Goal: Book appointment/travel/reservation

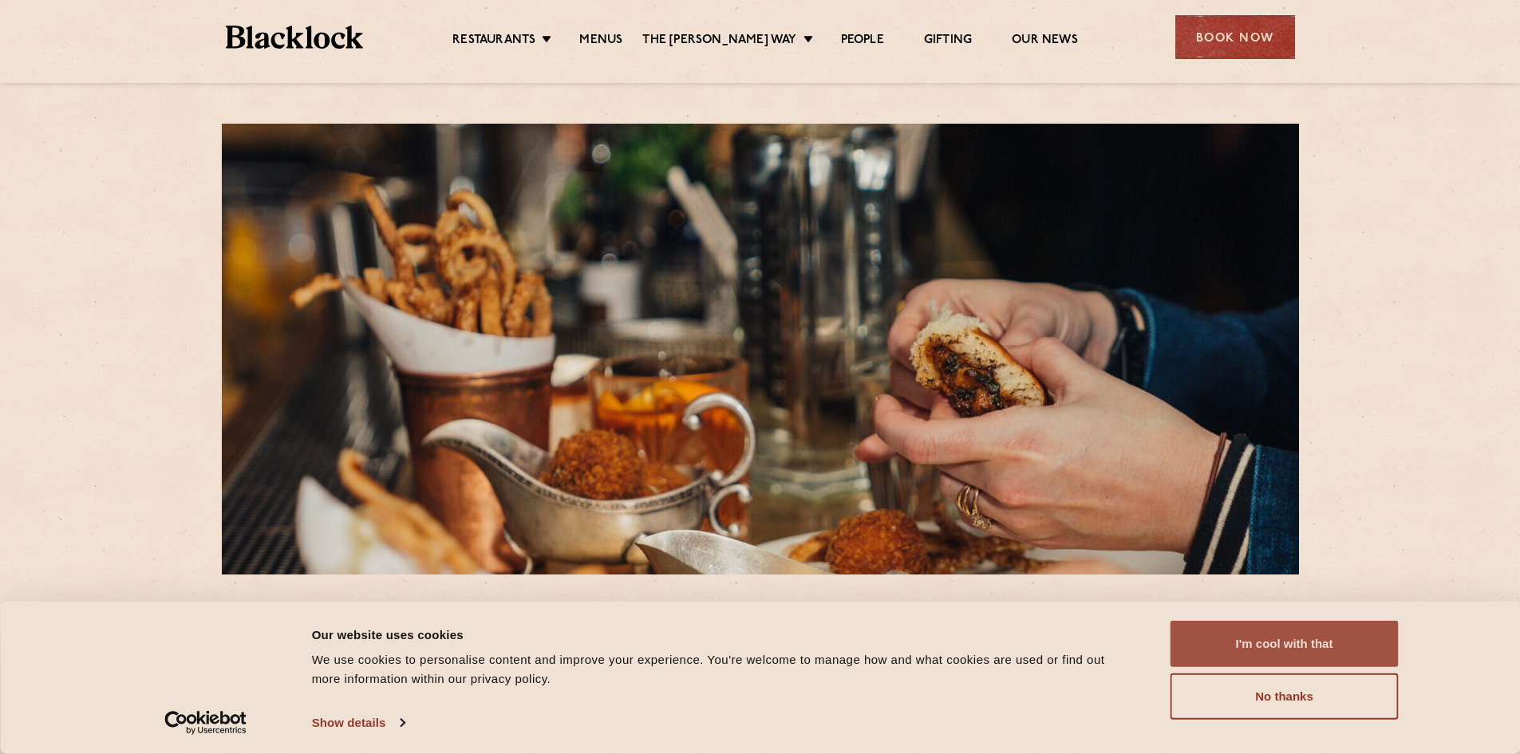
click at [1298, 644] on button "I'm cool with that" at bounding box center [1285, 644] width 228 height 46
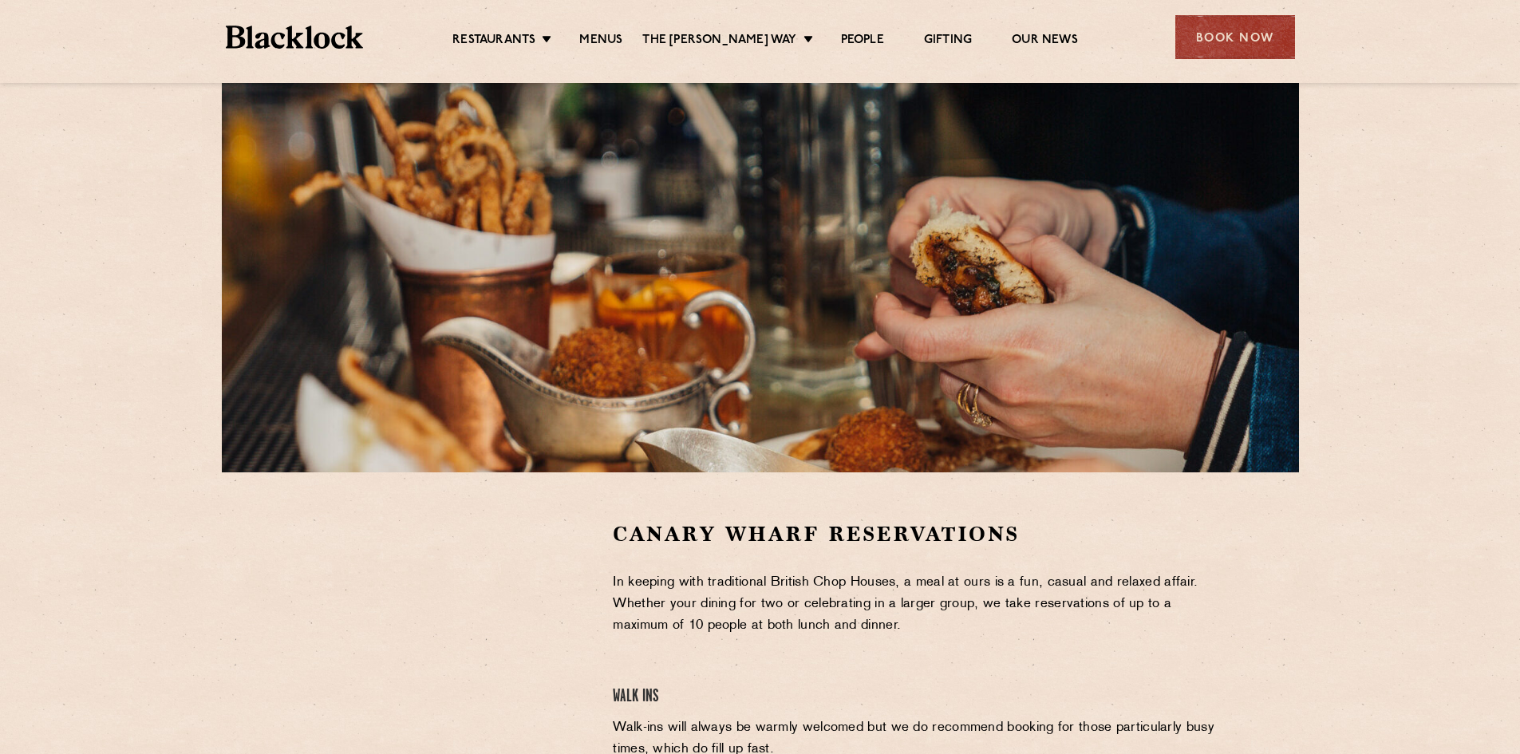
scroll to position [239, 0]
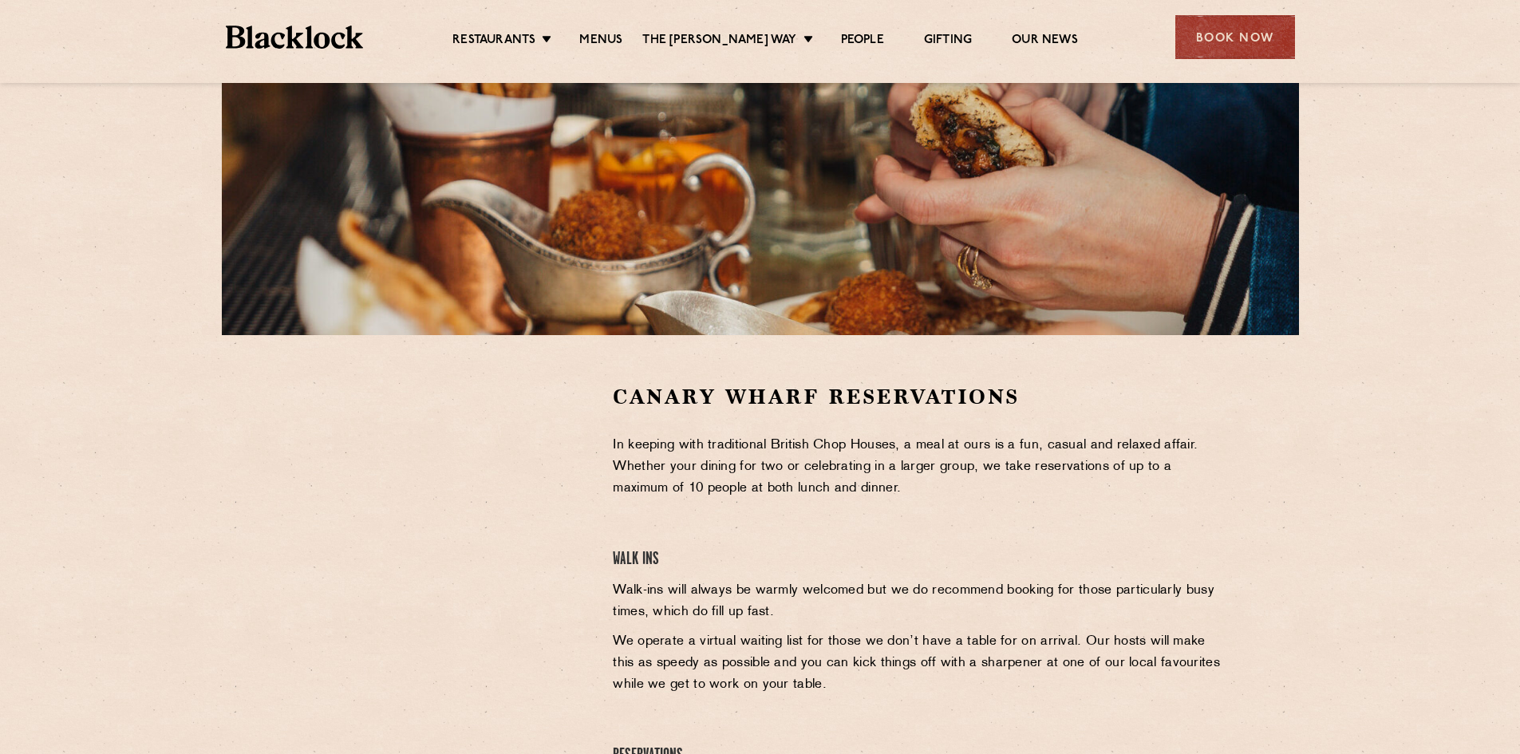
click at [292, 525] on div at bounding box center [442, 620] width 318 height 475
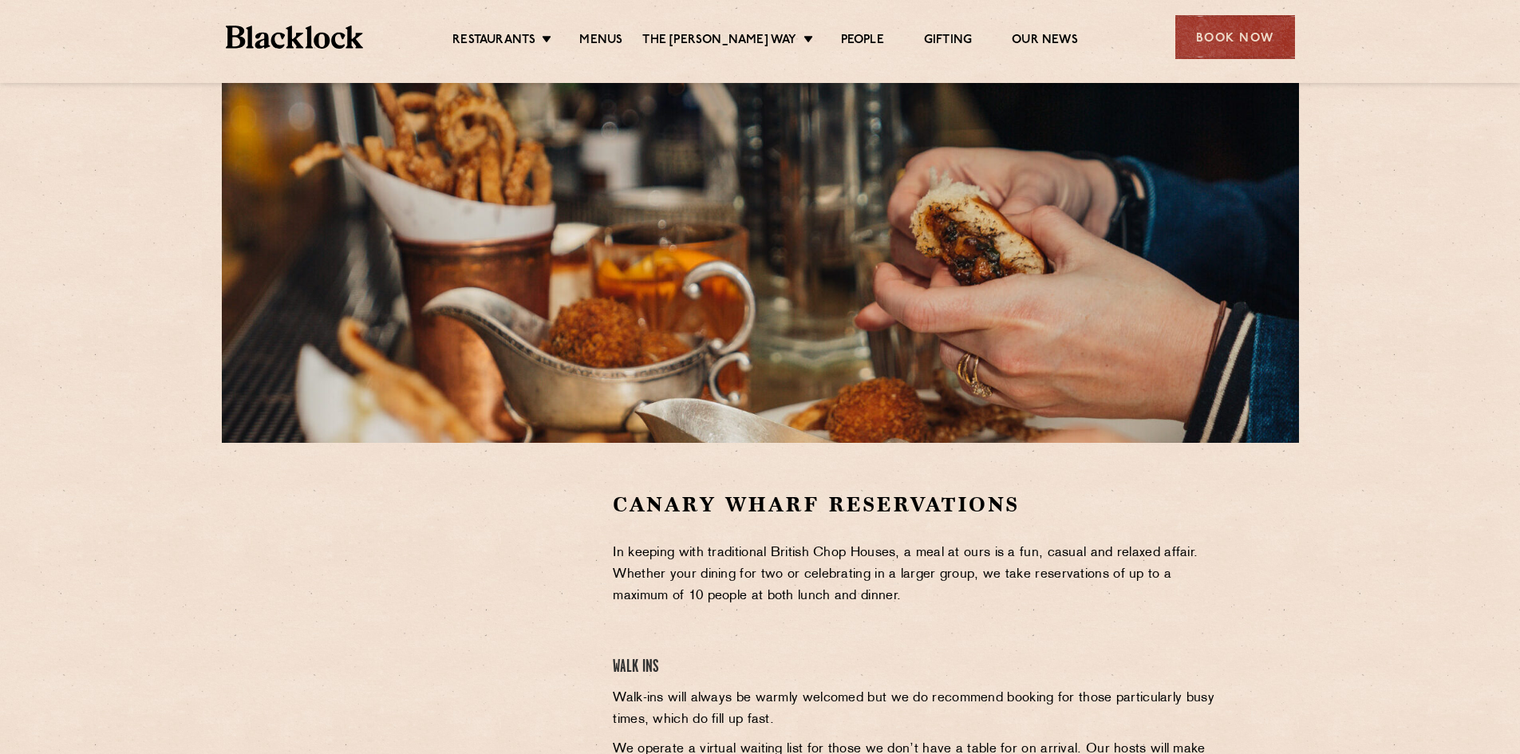
scroll to position [160, 0]
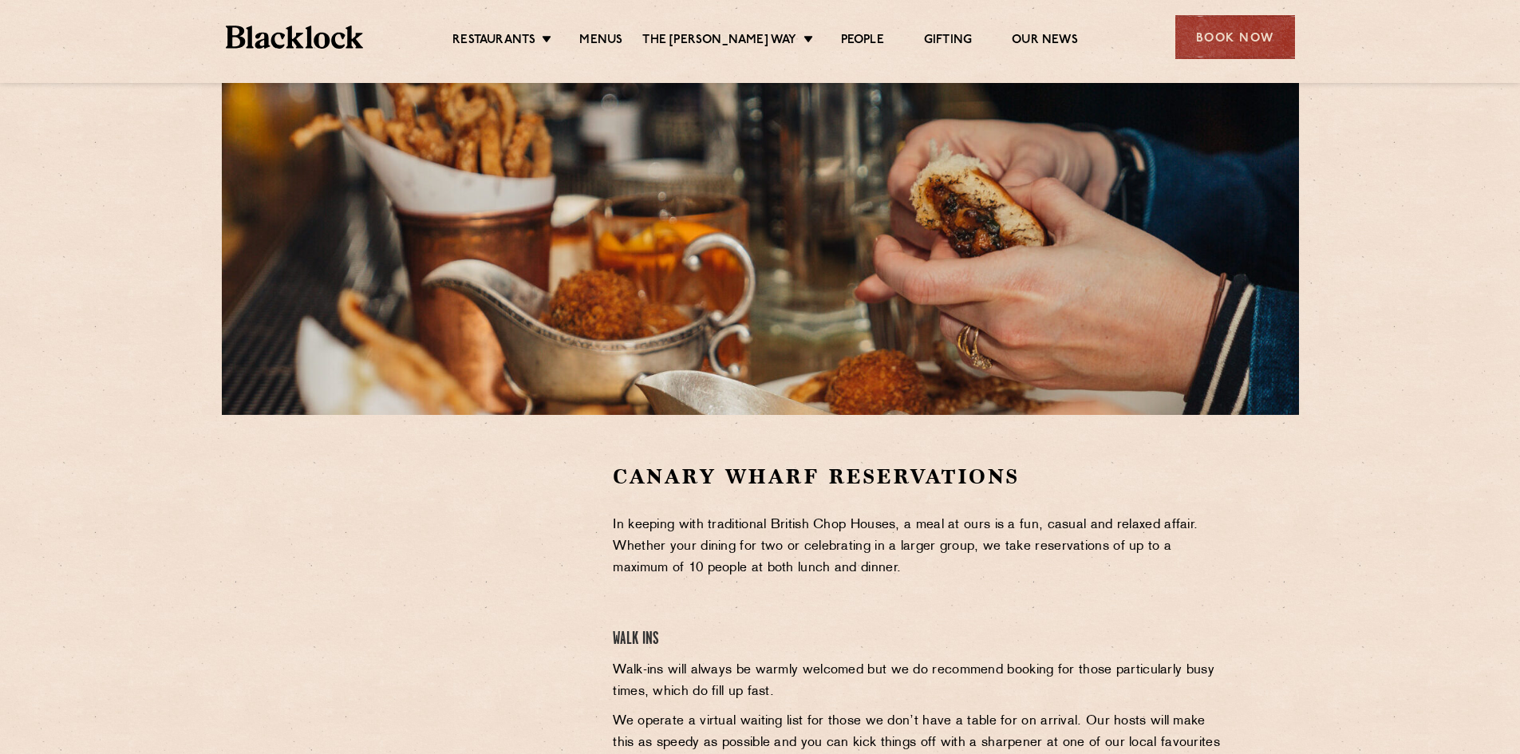
click at [302, 596] on div at bounding box center [442, 583] width 294 height 240
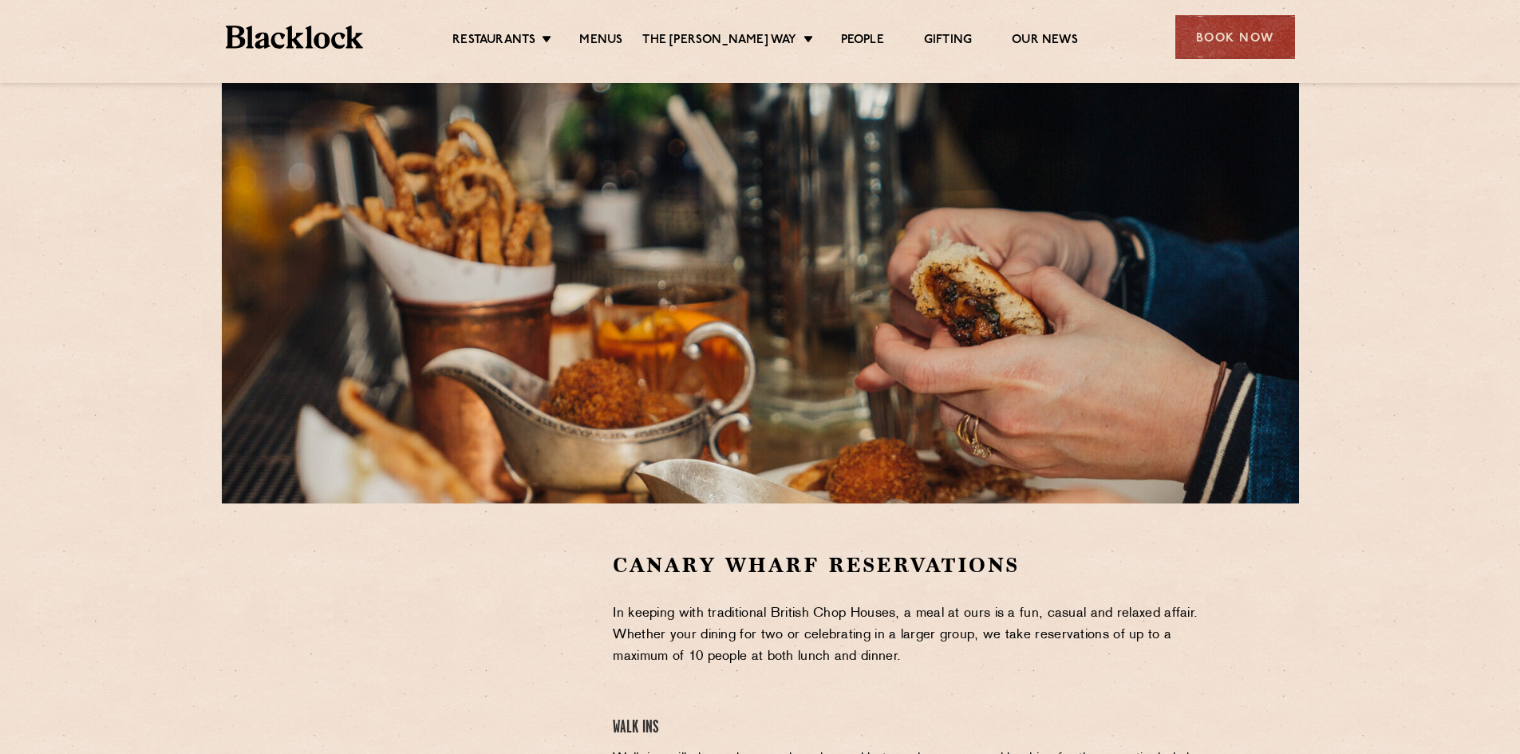
scroll to position [0, 0]
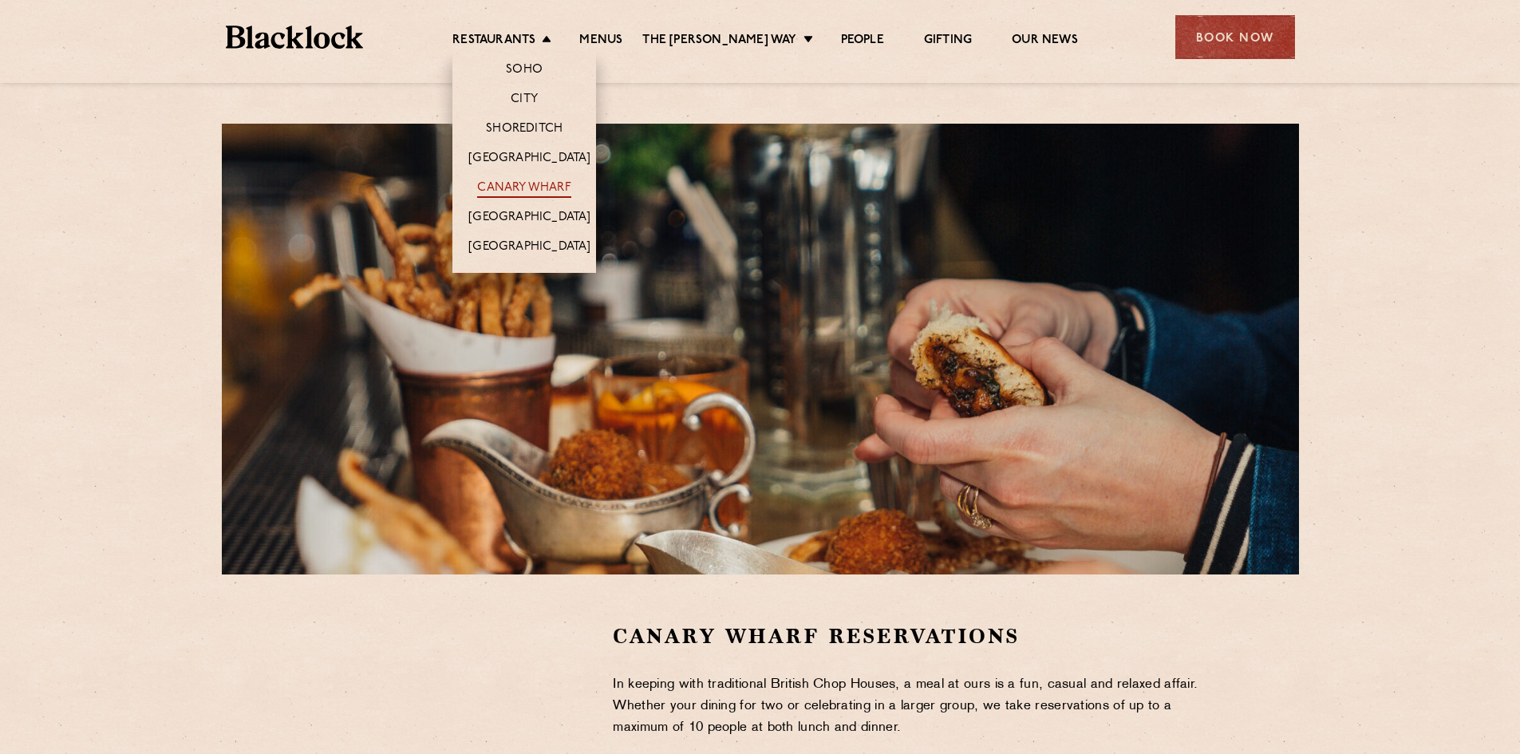
click at [542, 188] on link "Canary Wharf" at bounding box center [523, 189] width 93 height 18
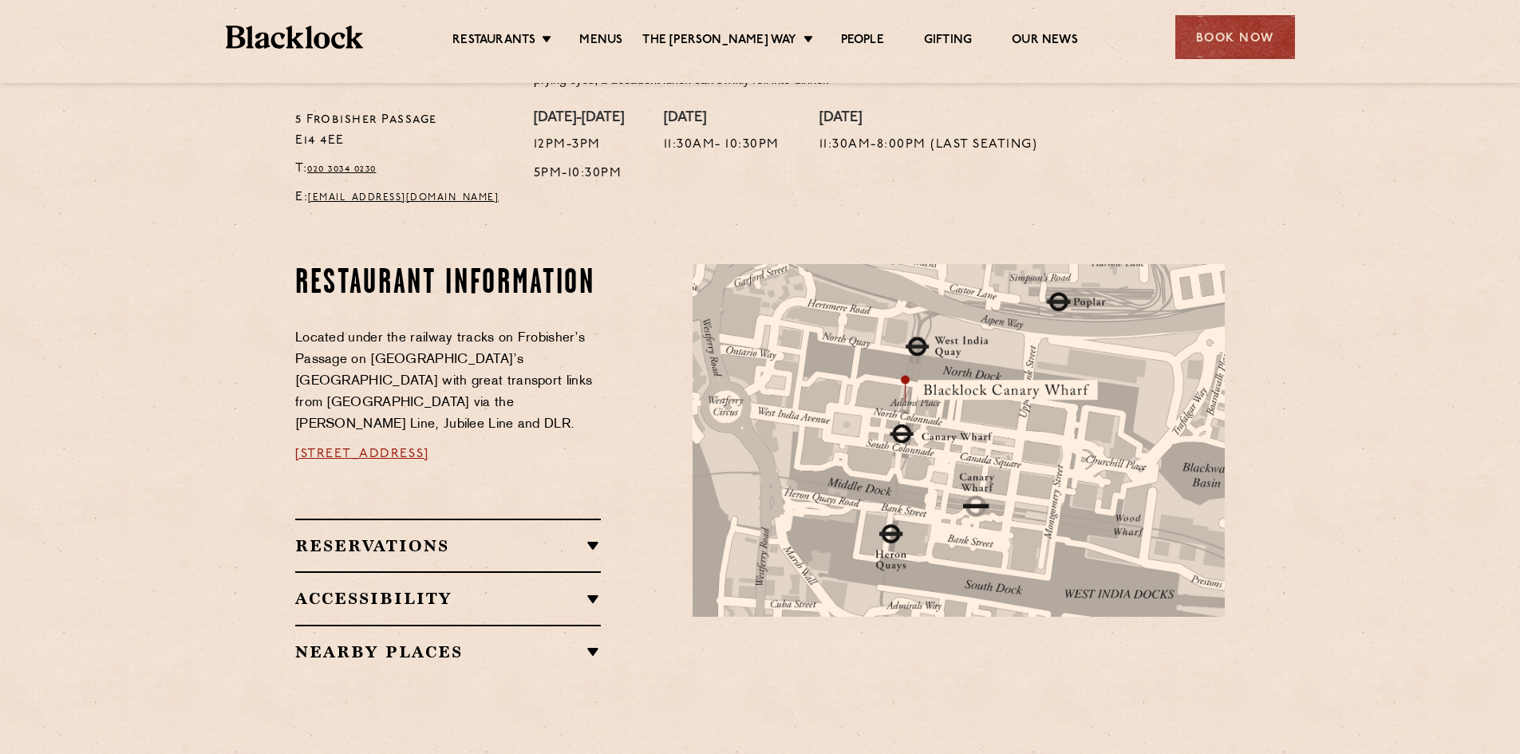
scroll to position [718, 0]
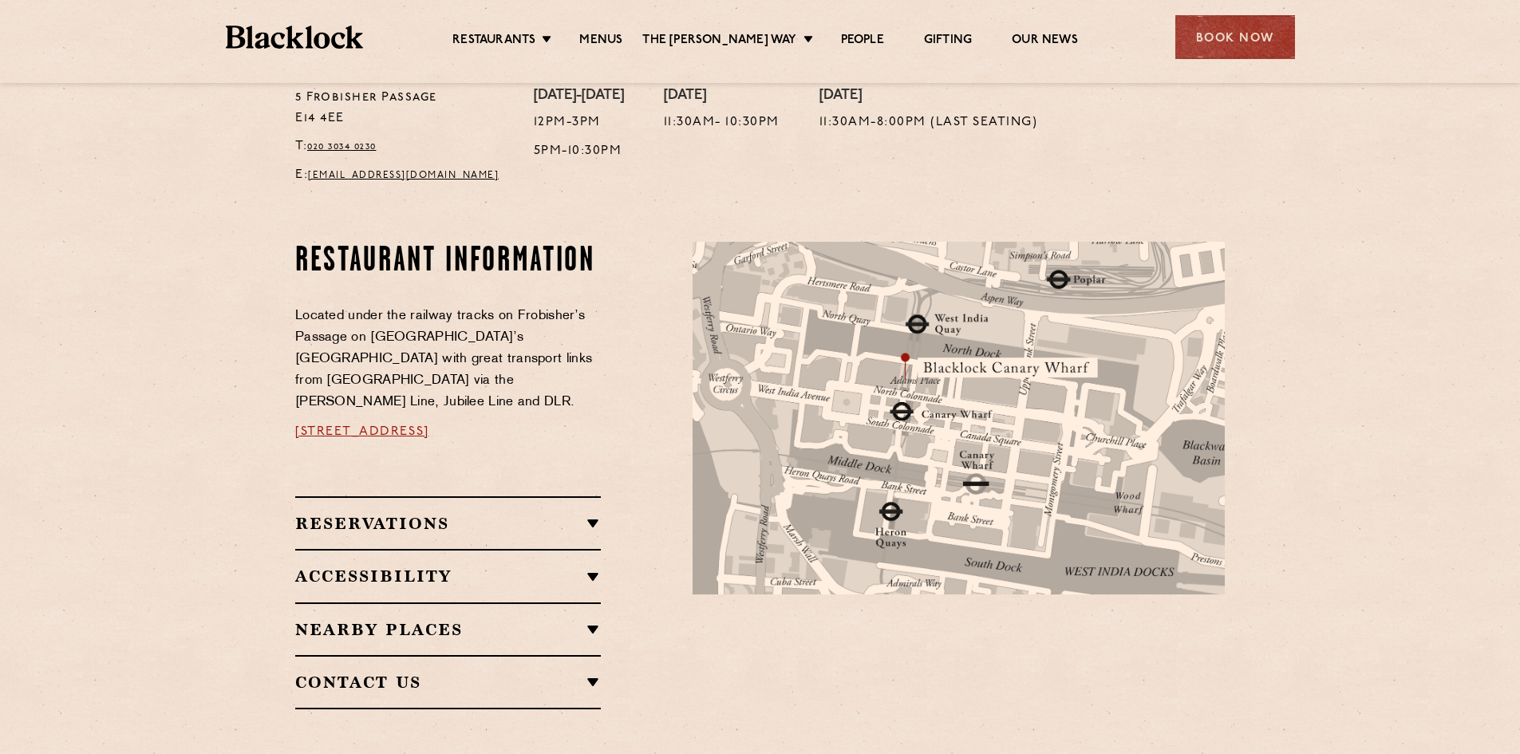
click at [592, 514] on h2 "Reservations" at bounding box center [448, 523] width 306 height 19
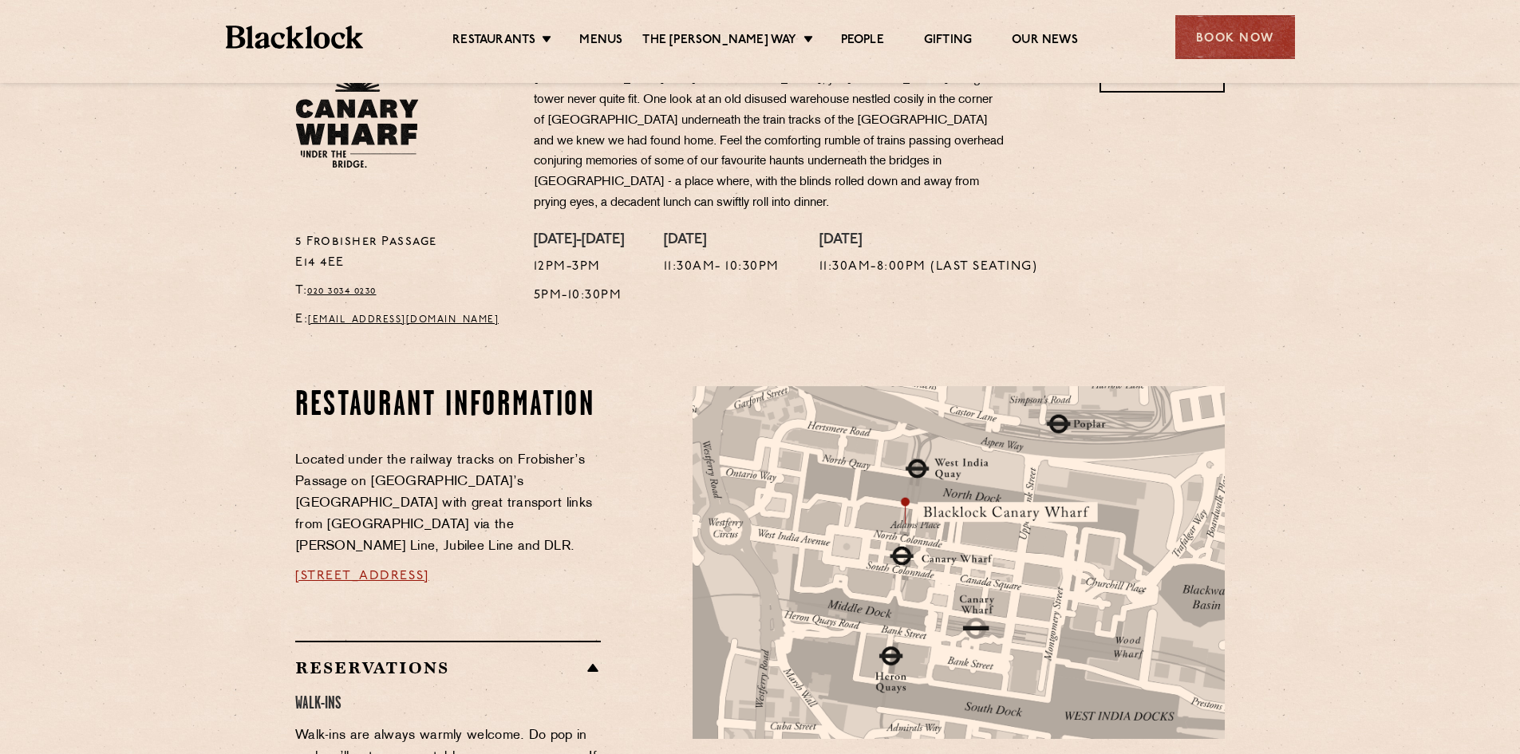
scroll to position [559, 0]
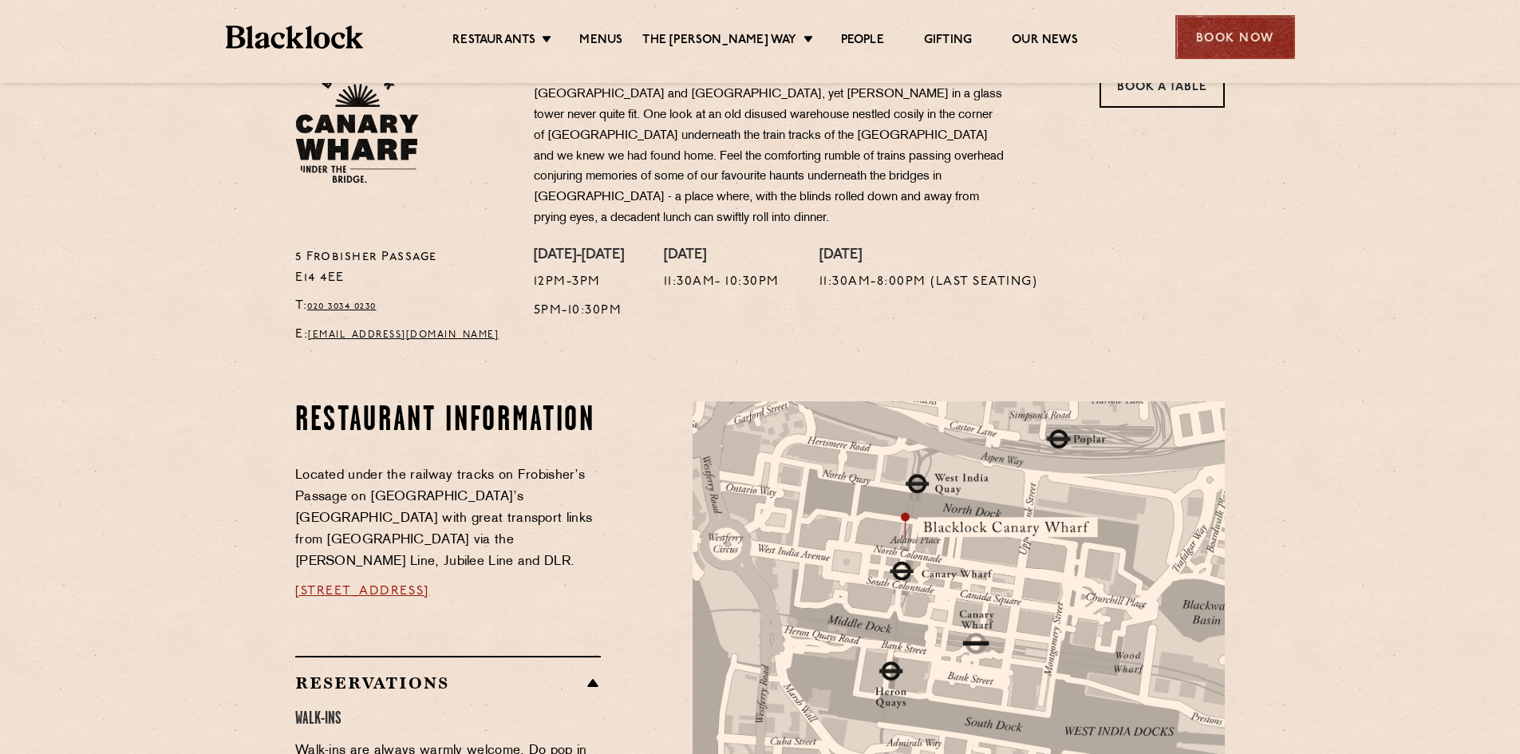
click at [1238, 35] on div "Book Now" at bounding box center [1235, 37] width 120 height 44
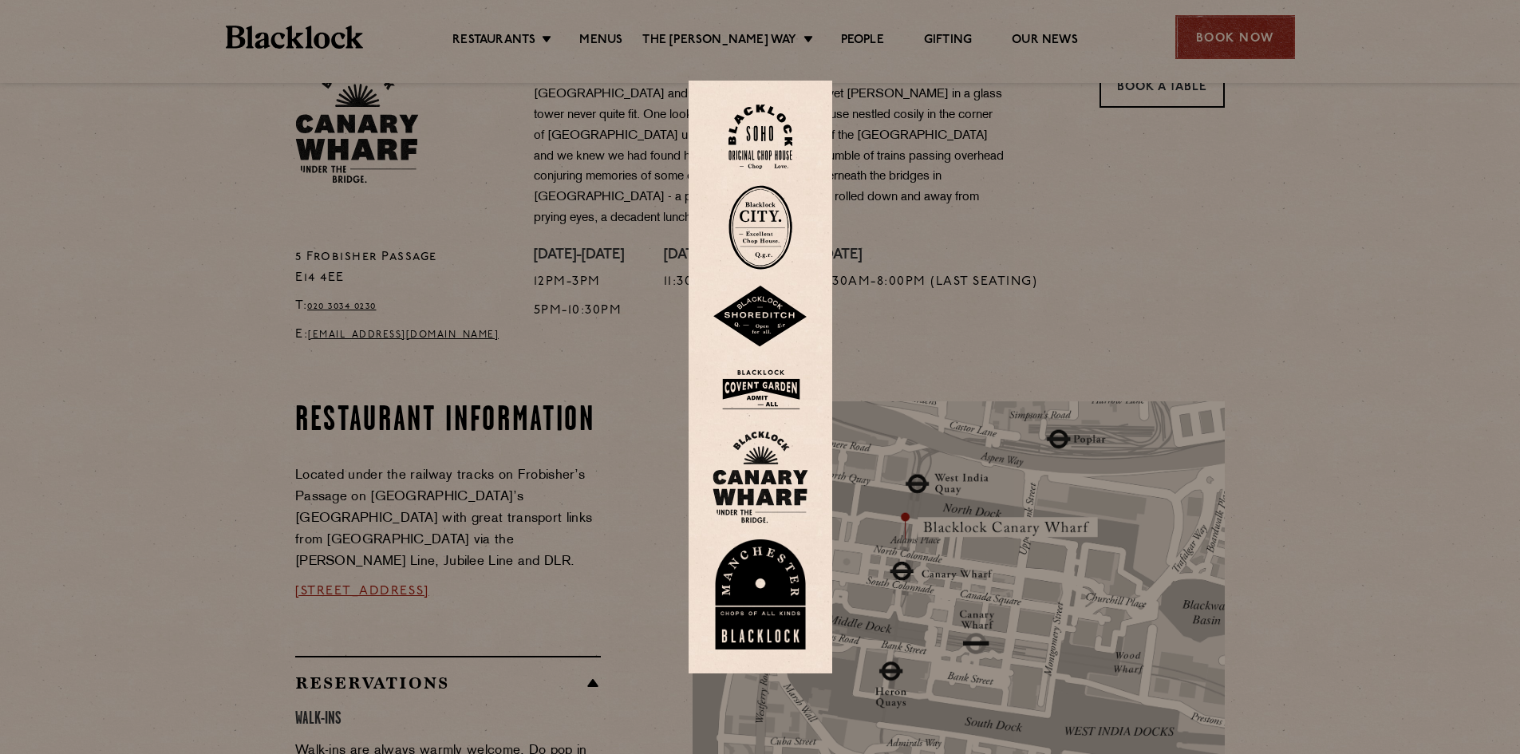
click at [1238, 35] on div at bounding box center [760, 377] width 1520 height 754
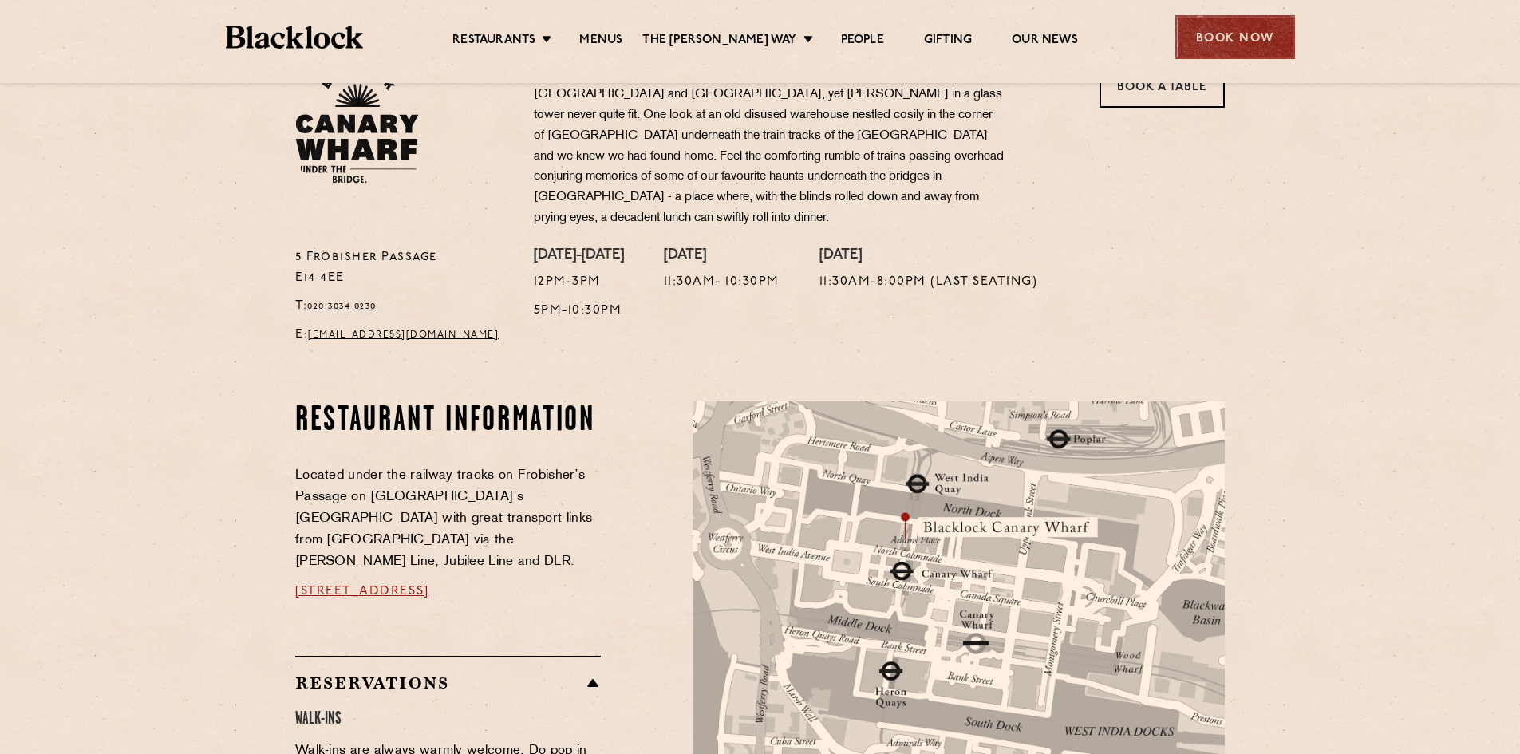
click at [1238, 35] on div "Book Now" at bounding box center [1235, 37] width 120 height 44
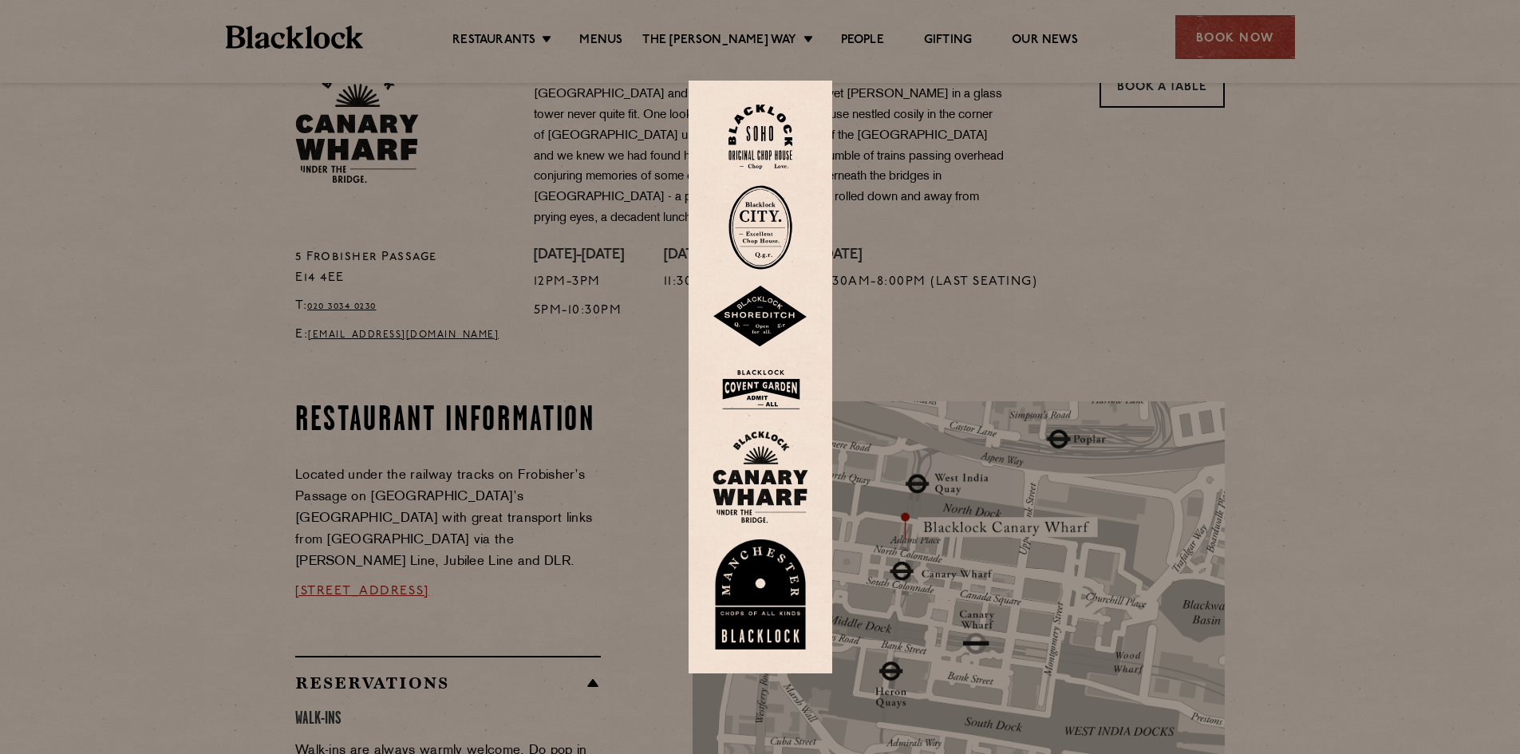
click at [773, 476] on img at bounding box center [761, 477] width 96 height 93
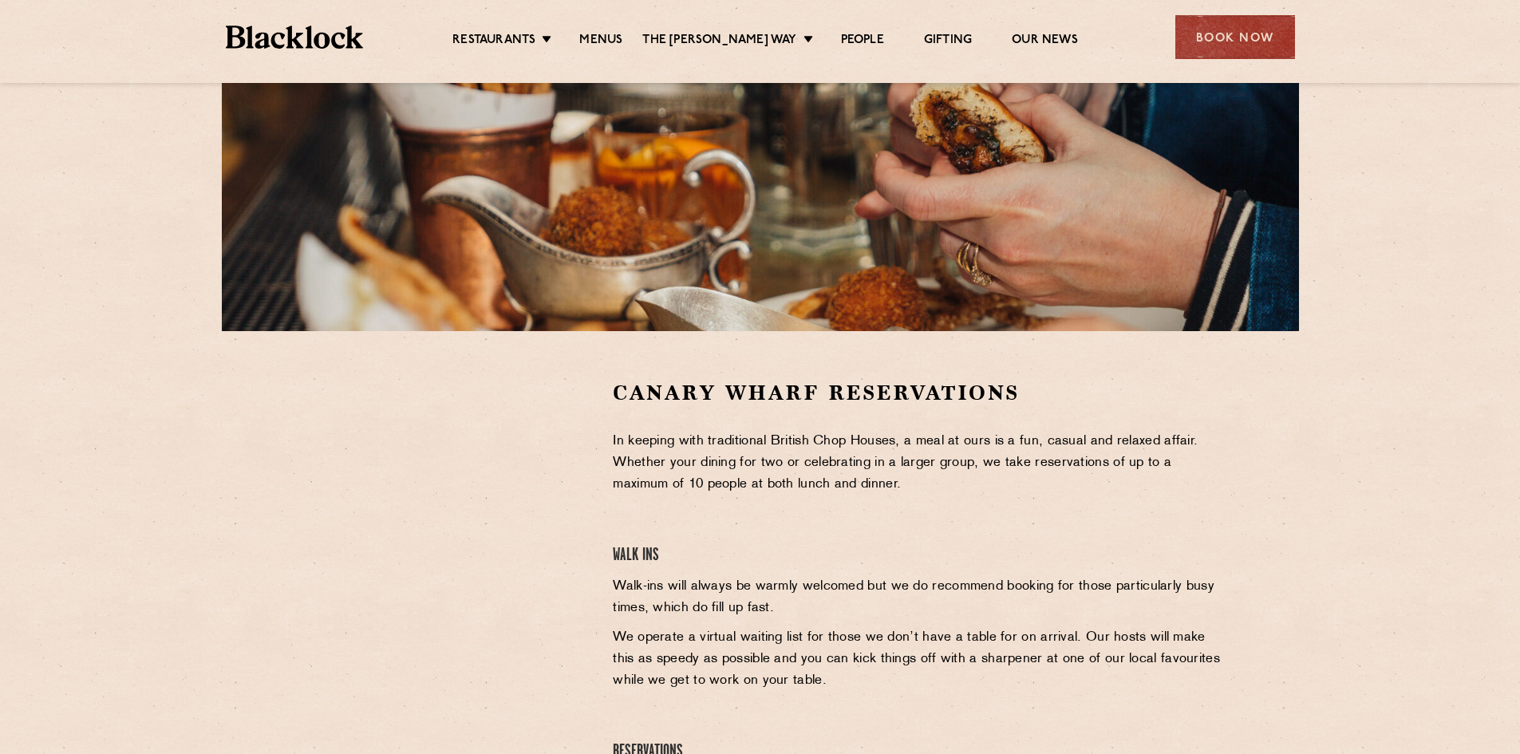
scroll to position [319, 0]
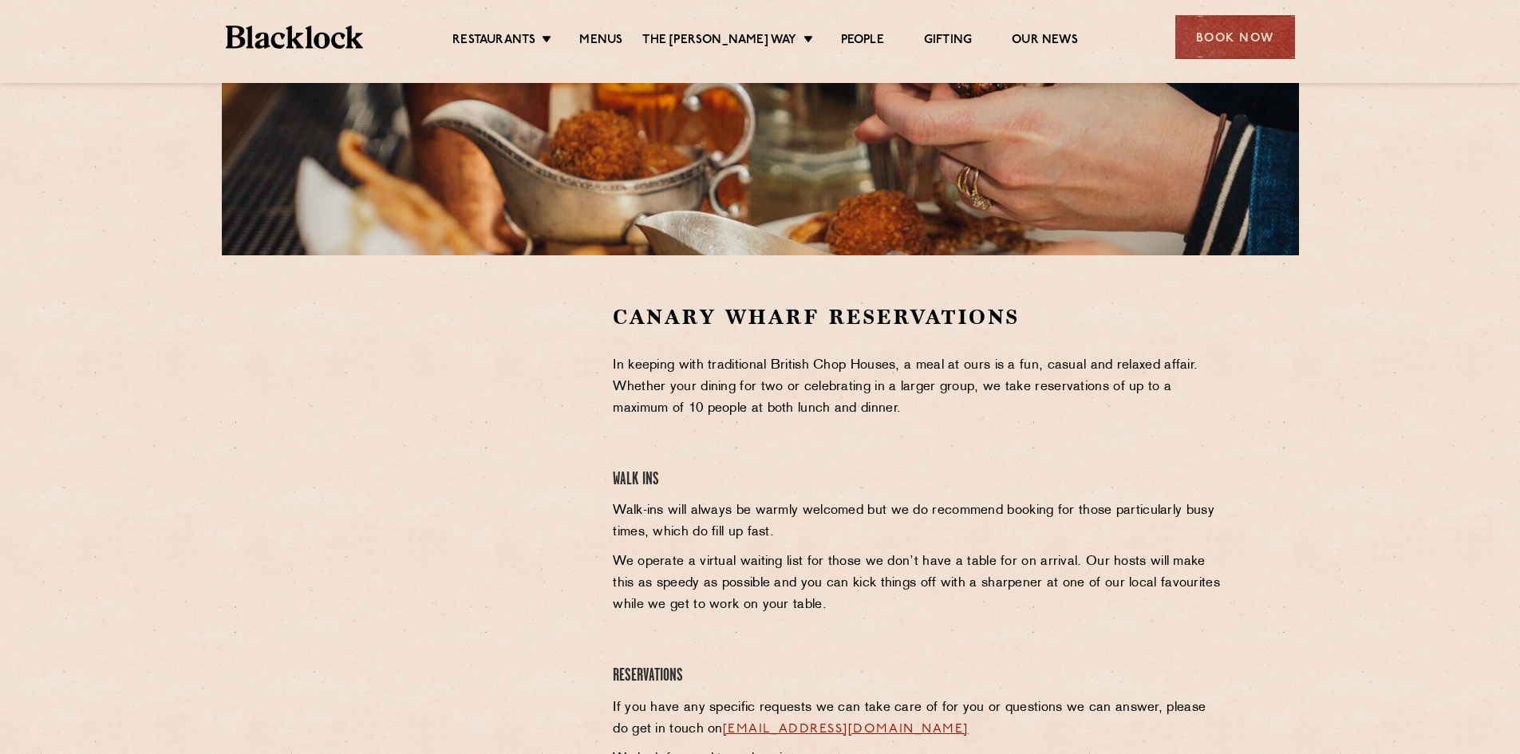
click at [269, 458] on section "Canary Wharf Reservations In keeping with traditional British Chop Houses, a me…" at bounding box center [760, 540] width 1520 height 571
click at [1023, 35] on link "Our News" at bounding box center [1045, 42] width 66 height 18
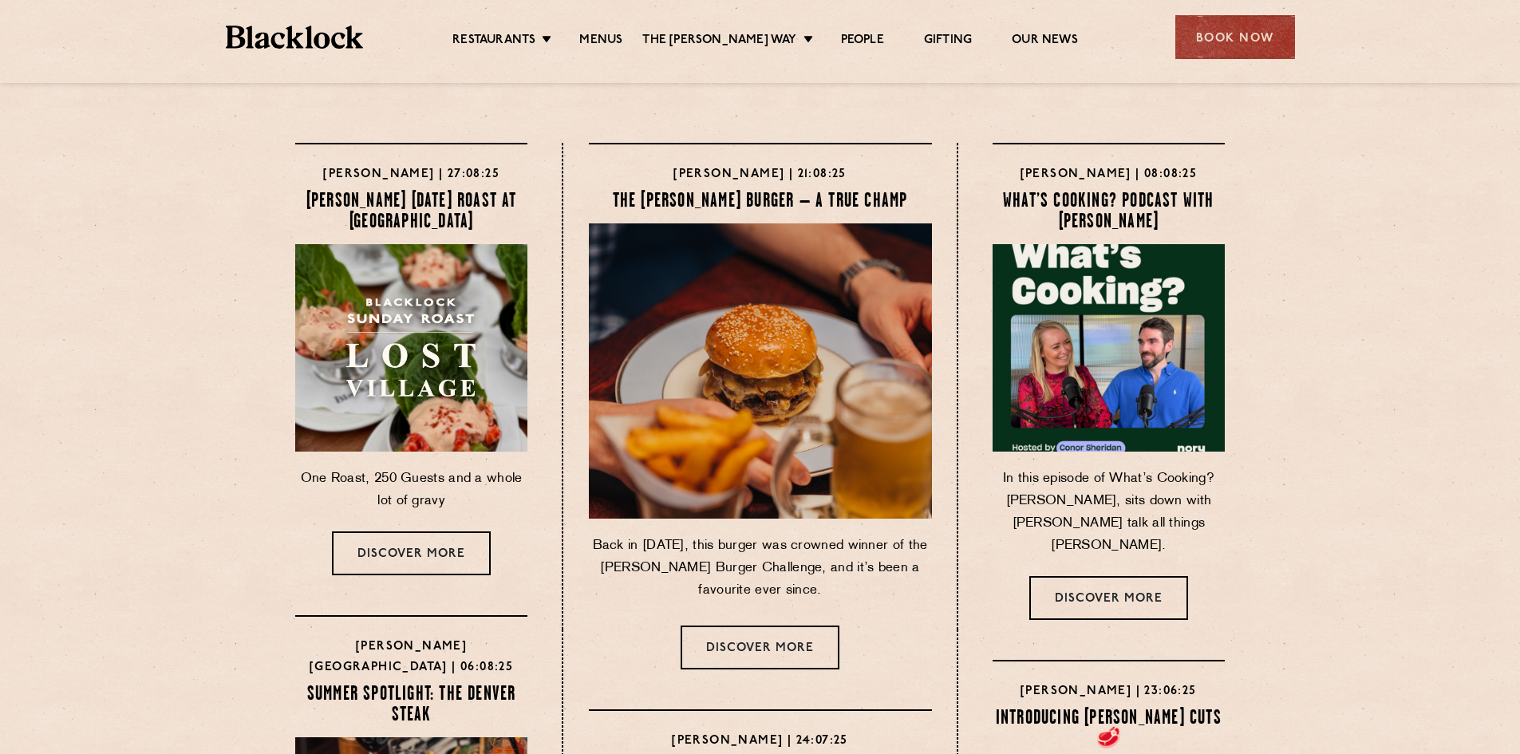
click at [611, 31] on ul "Restaurants Soho City Shoreditch Covent Garden Canary Wharf Manchester Birmingh…" at bounding box center [765, 38] width 804 height 26
click at [614, 36] on link "Menus" at bounding box center [600, 42] width 43 height 18
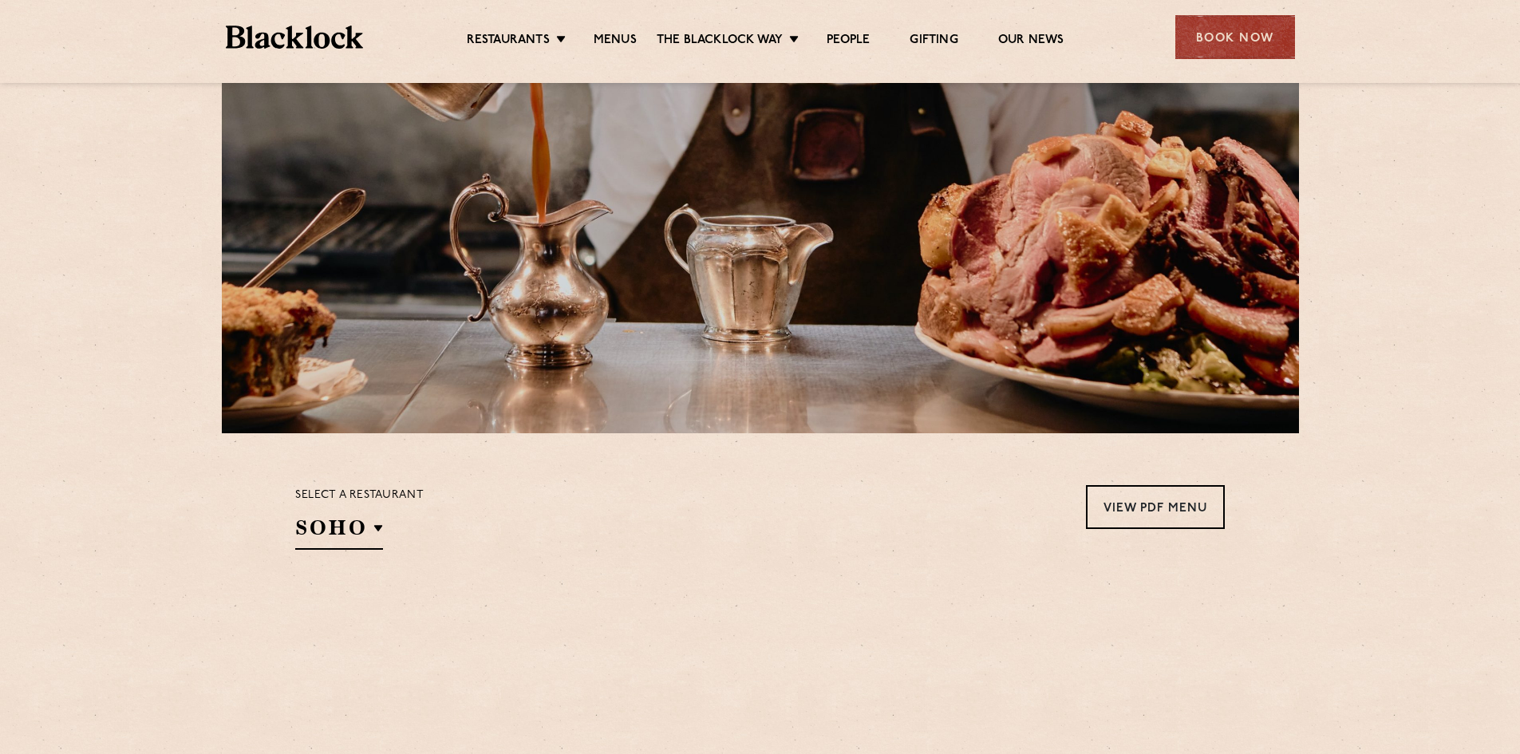
scroll to position [399, 0]
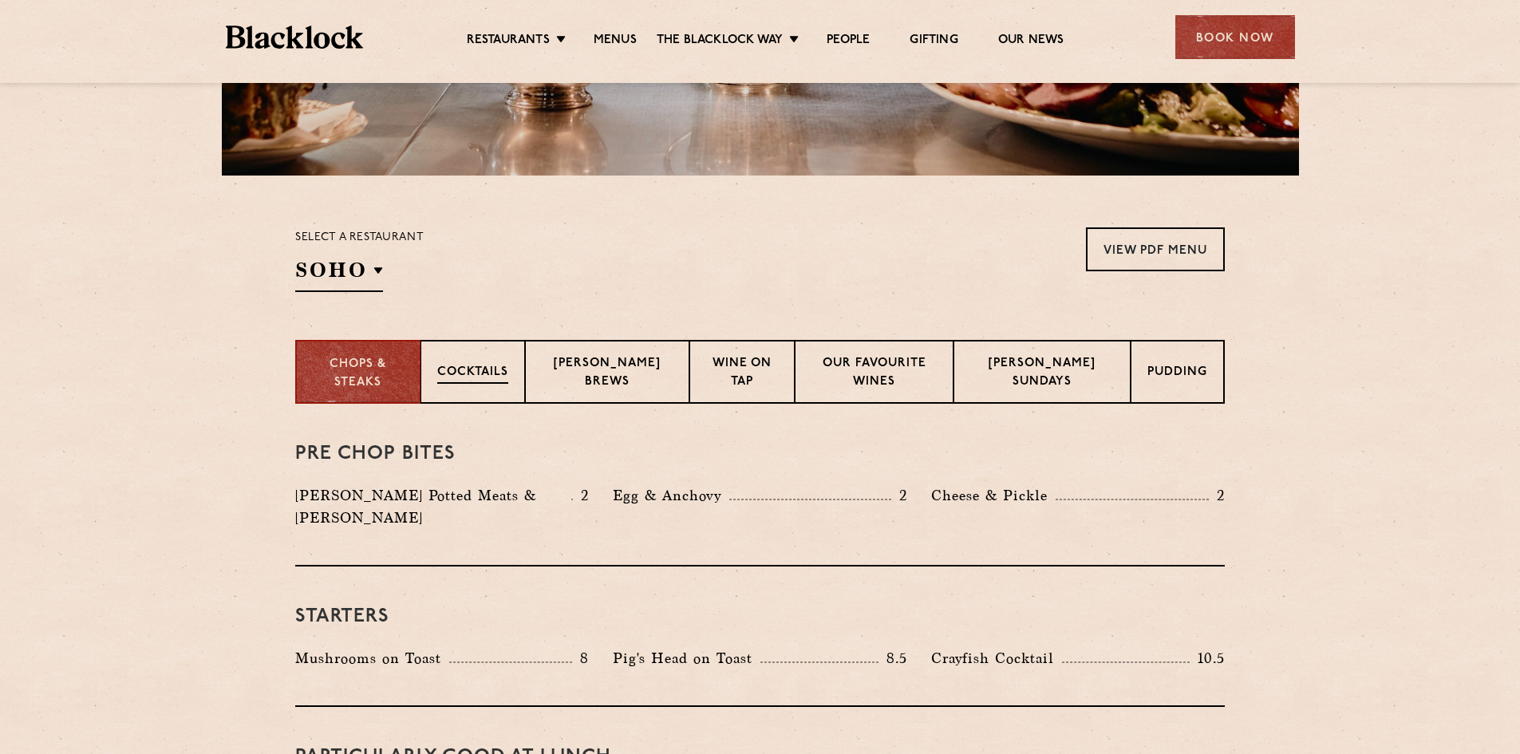
click at [492, 384] on div "Cocktails" at bounding box center [473, 372] width 105 height 64
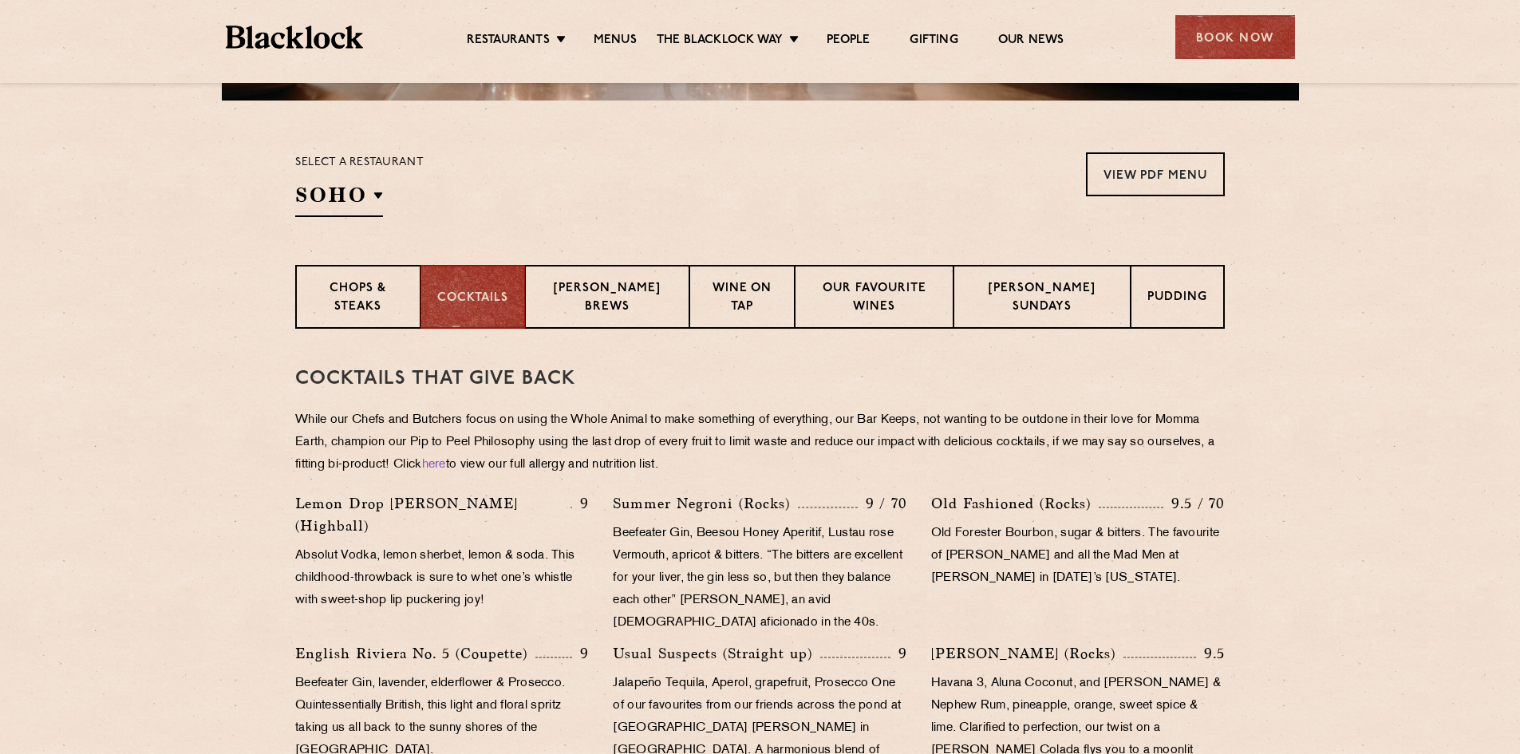
scroll to position [371, 0]
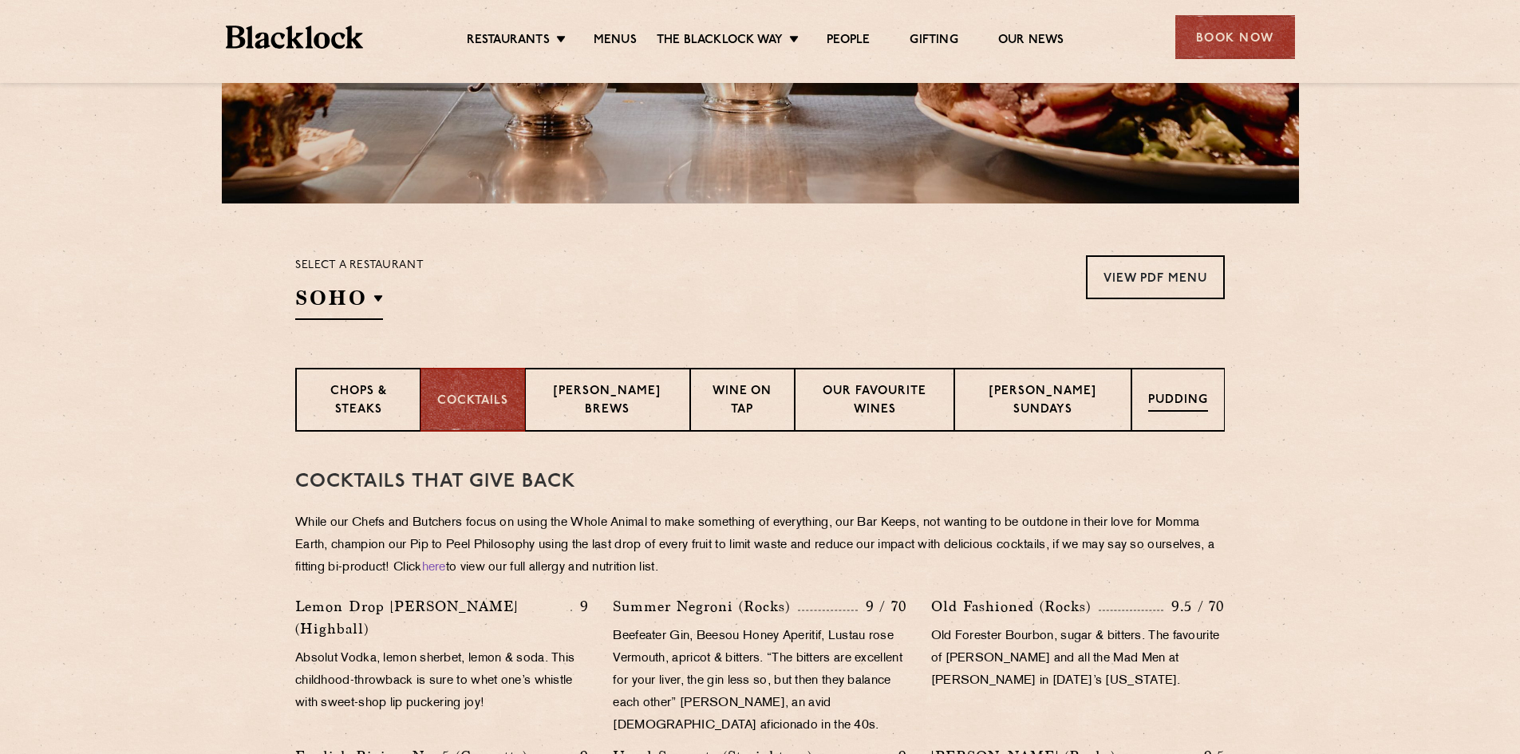
click at [1175, 391] on div "Pudding" at bounding box center [1178, 400] width 93 height 64
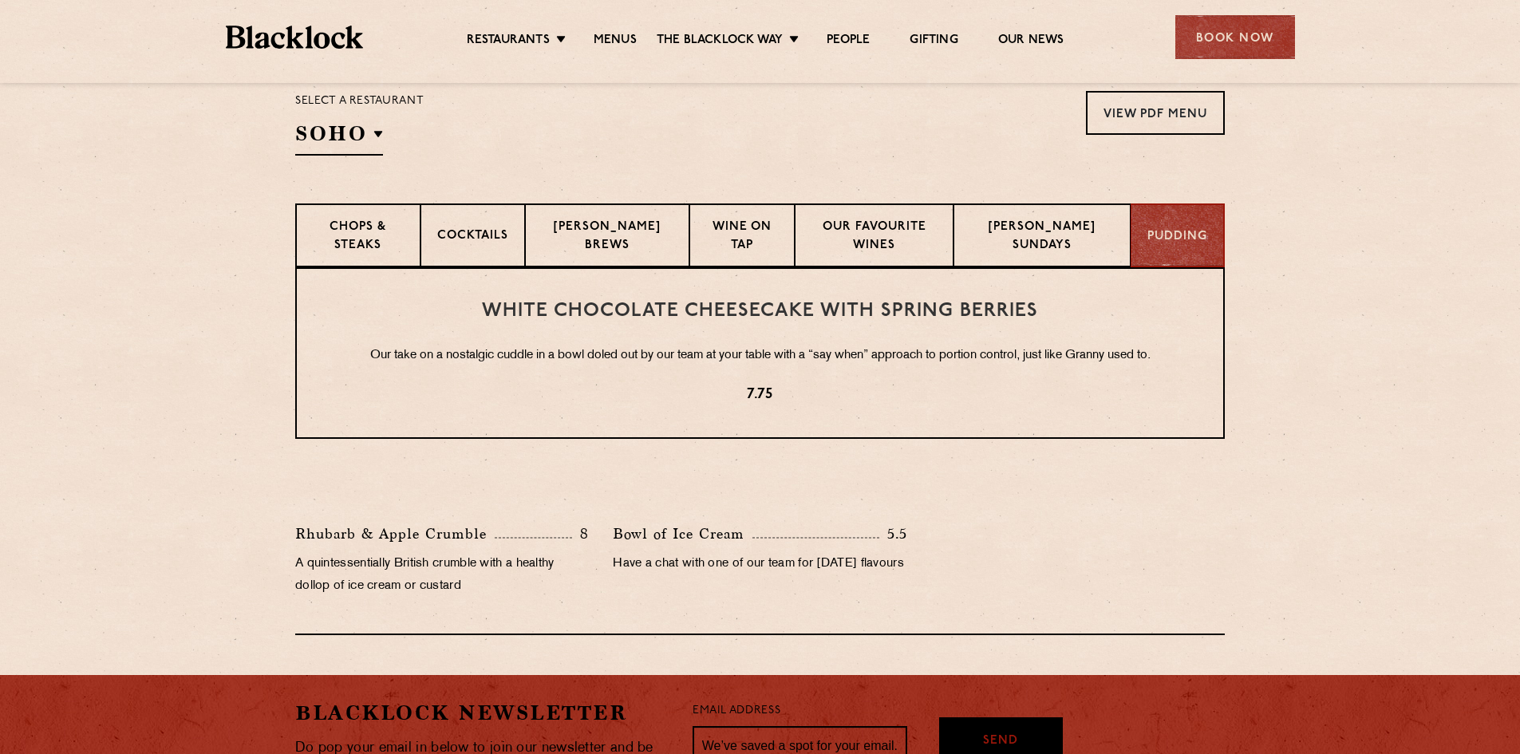
scroll to position [531, 0]
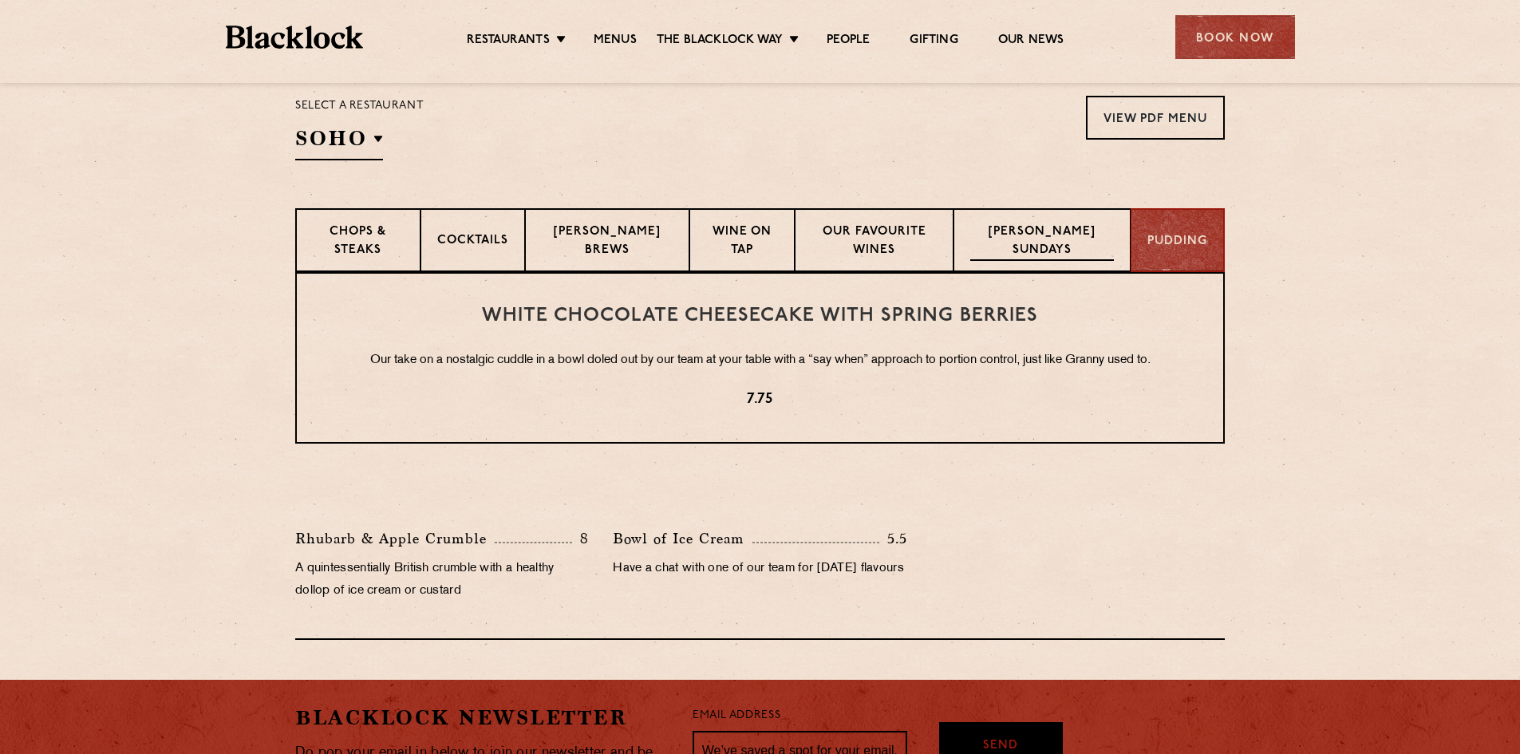
click at [1050, 230] on p "[PERSON_NAME] Sundays" at bounding box center [1042, 242] width 144 height 38
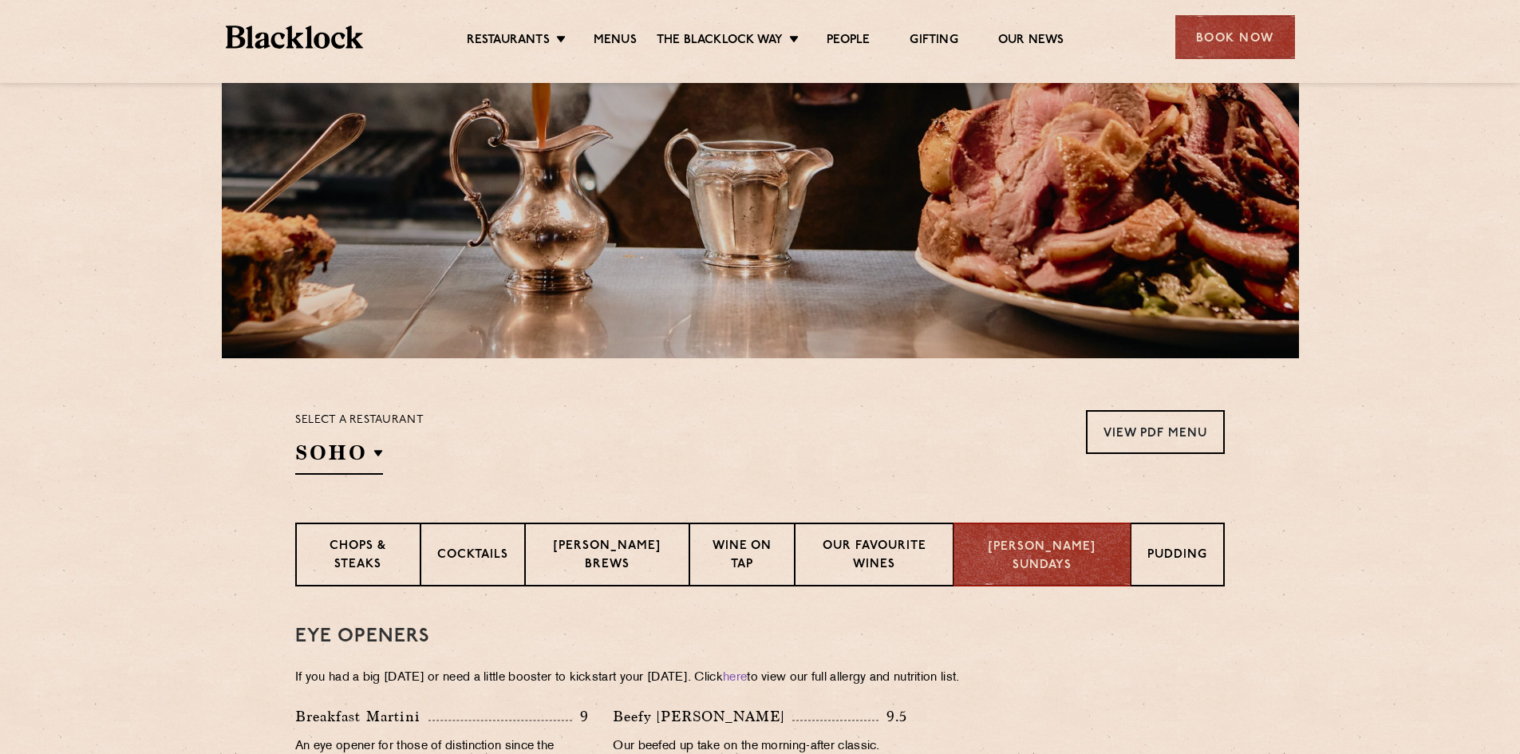
scroll to position [211, 0]
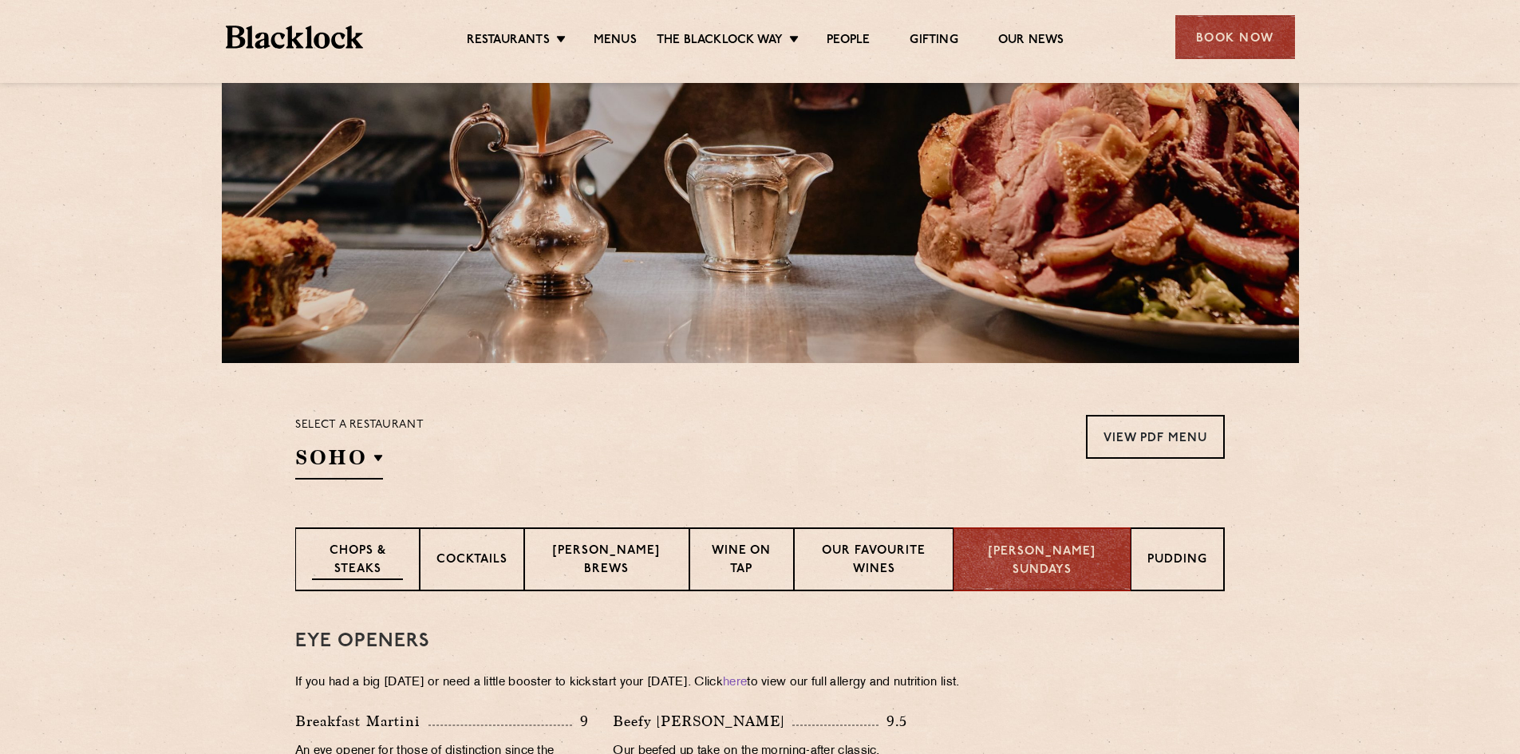
click at [348, 562] on p "Chops & Steaks" at bounding box center [357, 562] width 91 height 38
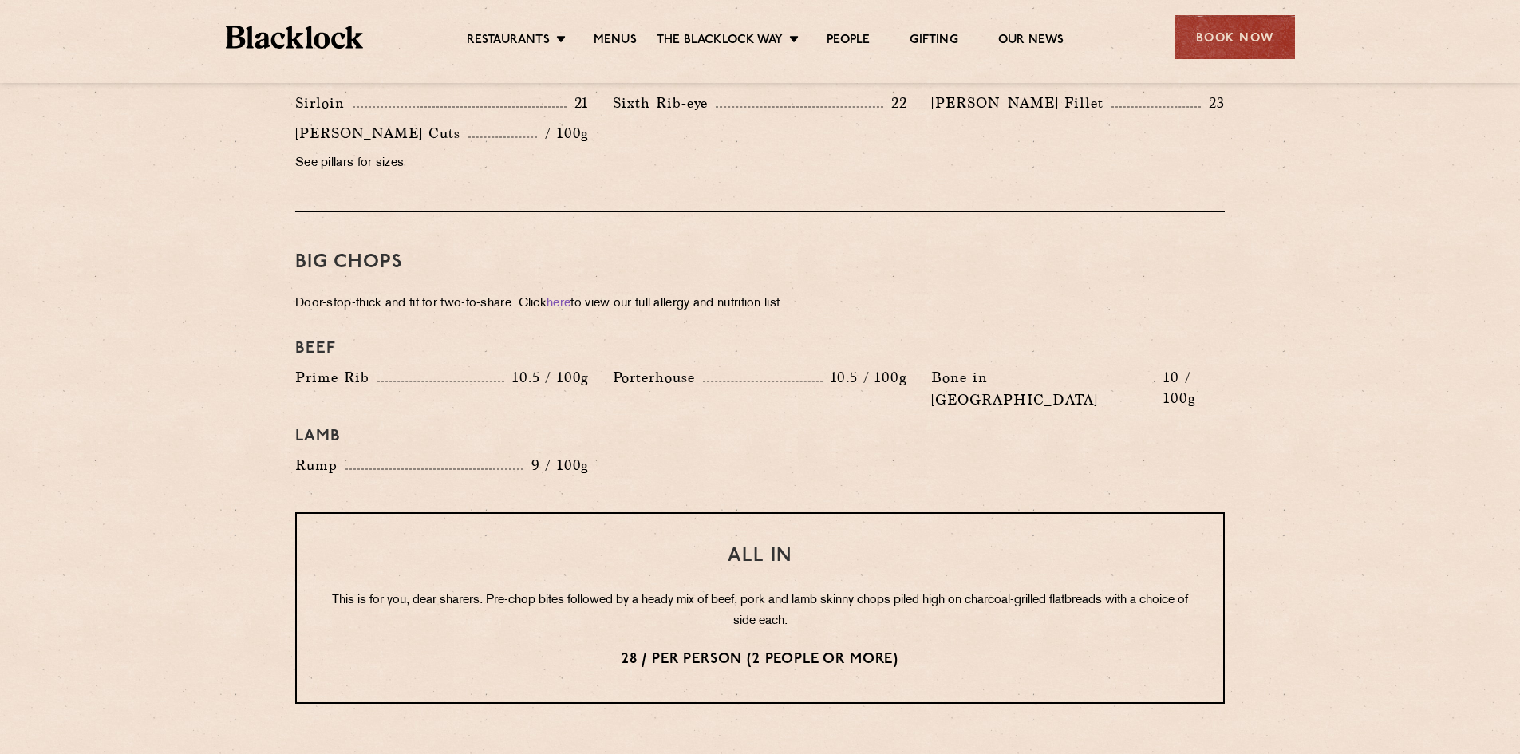
scroll to position [1648, 0]
